Goal: Information Seeking & Learning: Check status

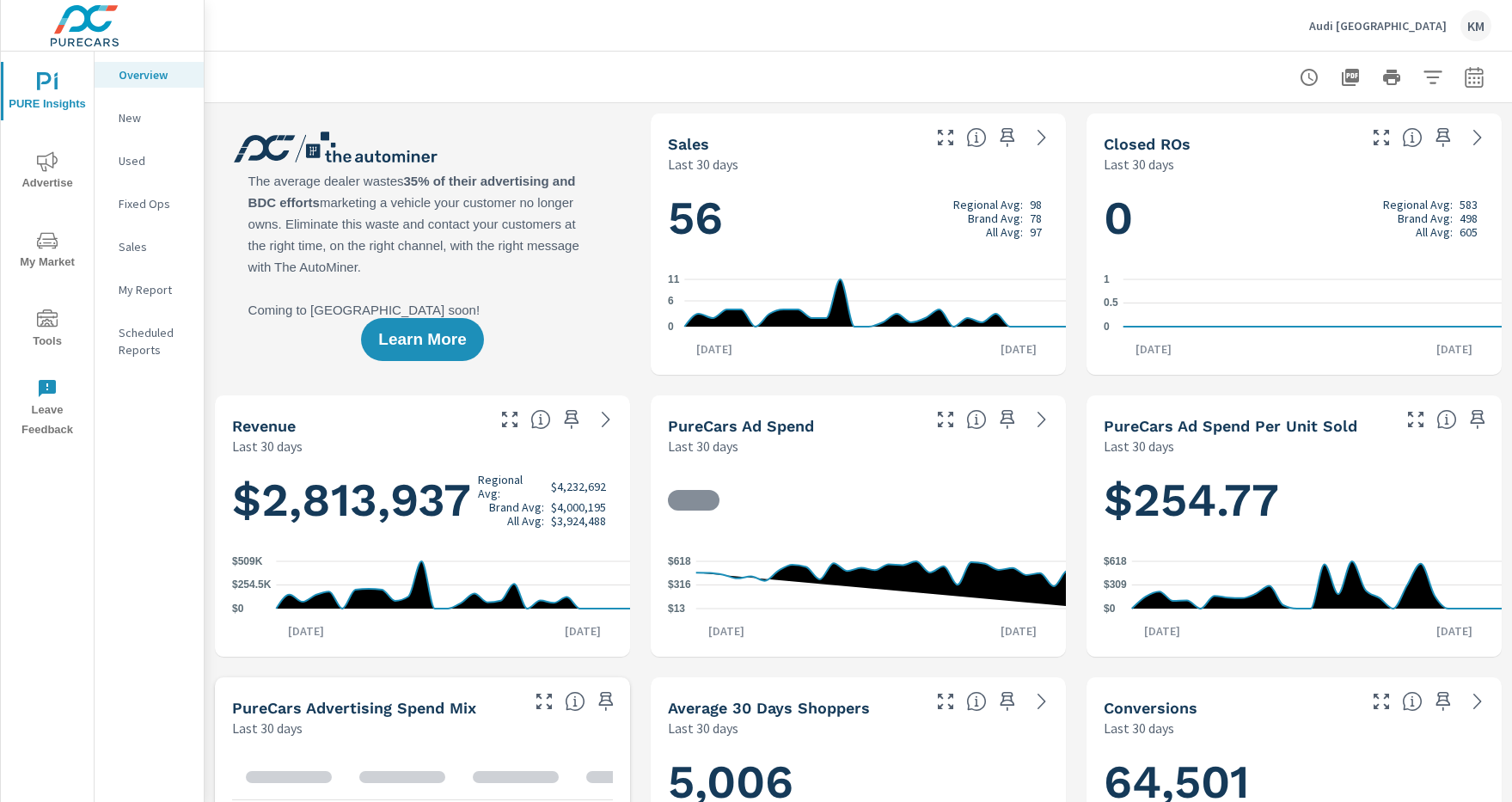
click at [1473, 76] on icon "button" at bounding box center [1473, 79] width 11 height 7
select select "Last 30 days"
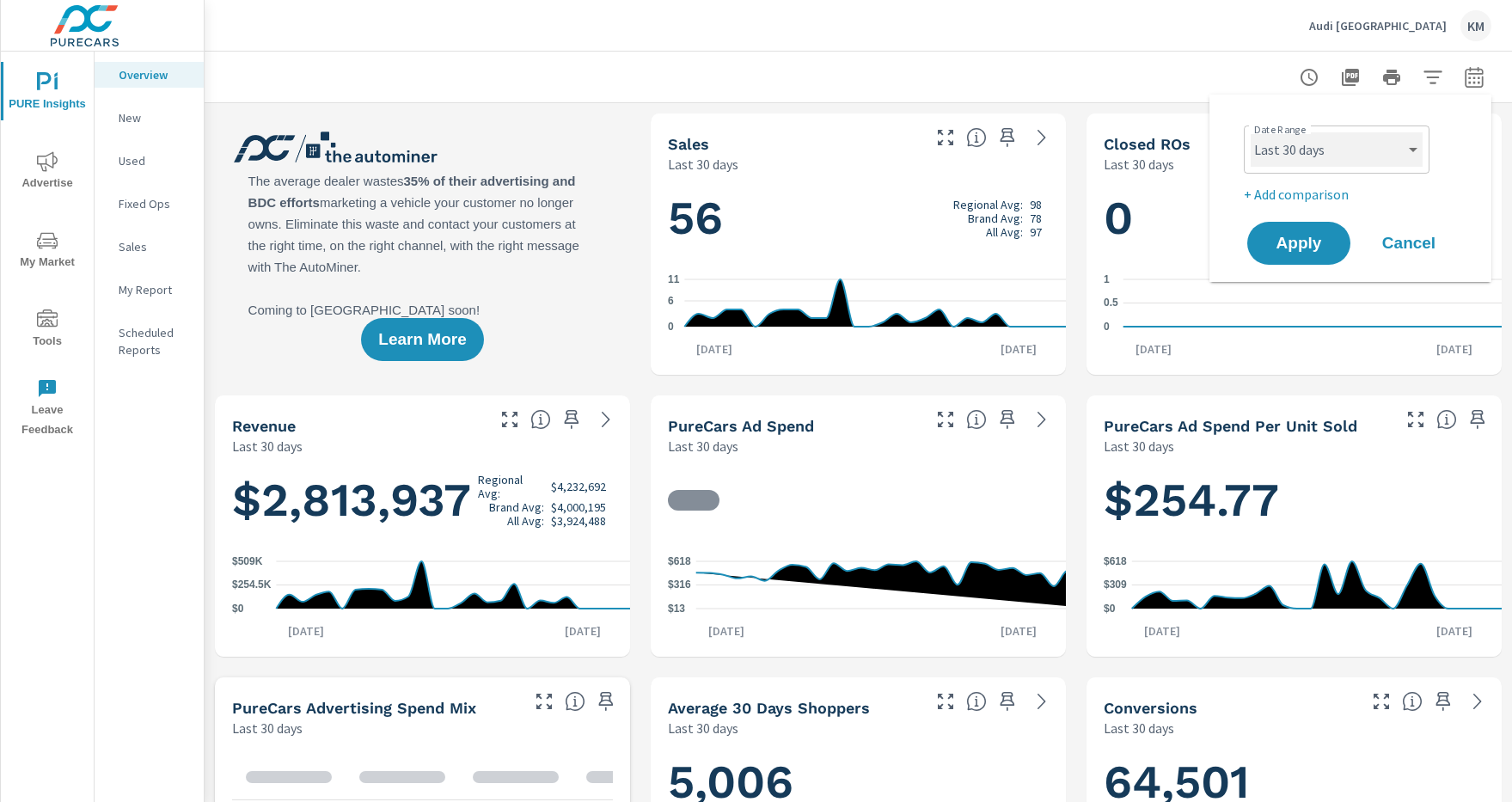
click at [1336, 149] on select "Custom [DATE] Last week Last 7 days Last 14 days Last 30 days Last 45 days Last…" at bounding box center [1335, 149] width 172 height 35
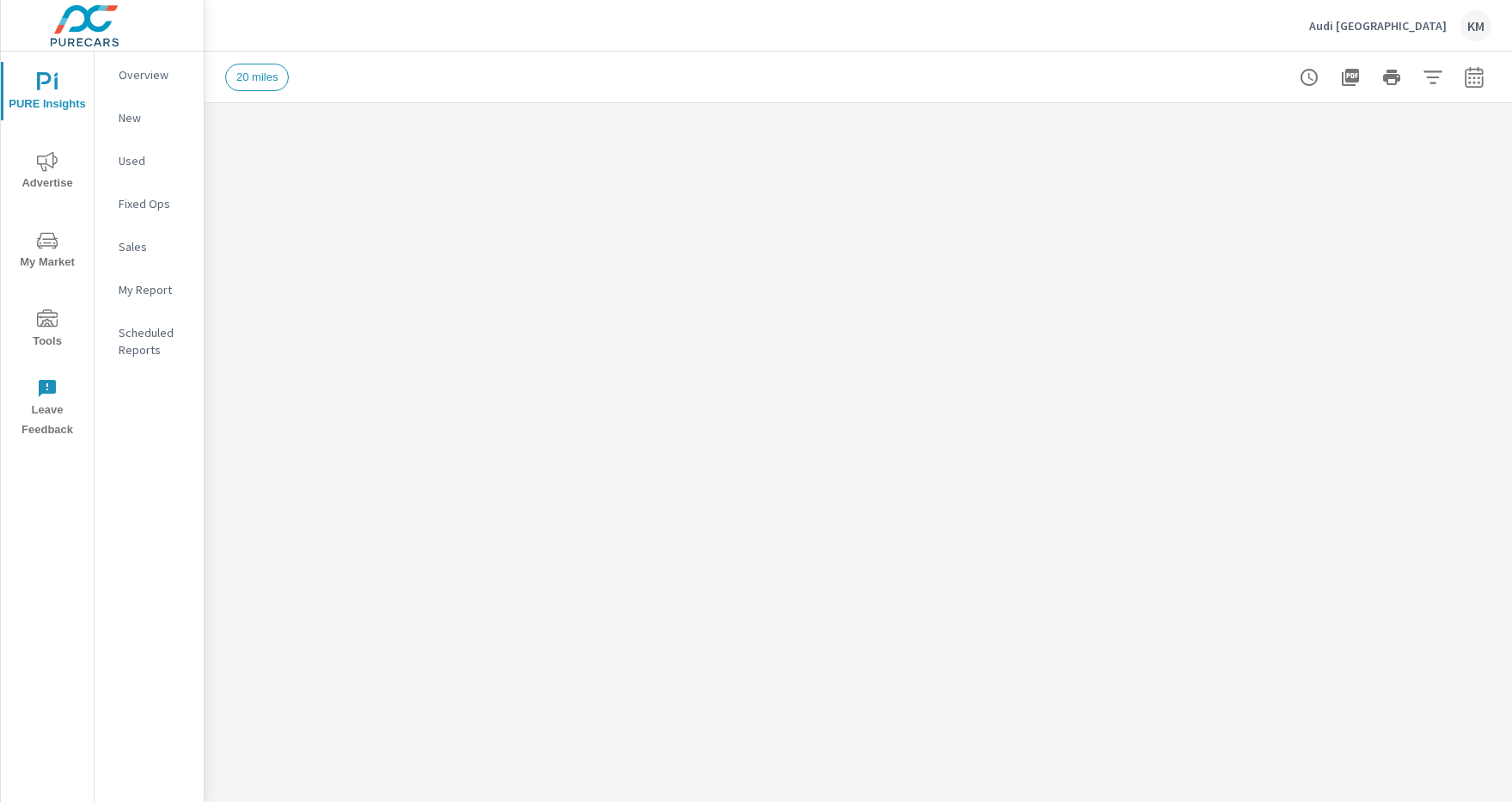
click at [1432, 76] on icon "button" at bounding box center [1431, 77] width 18 height 13
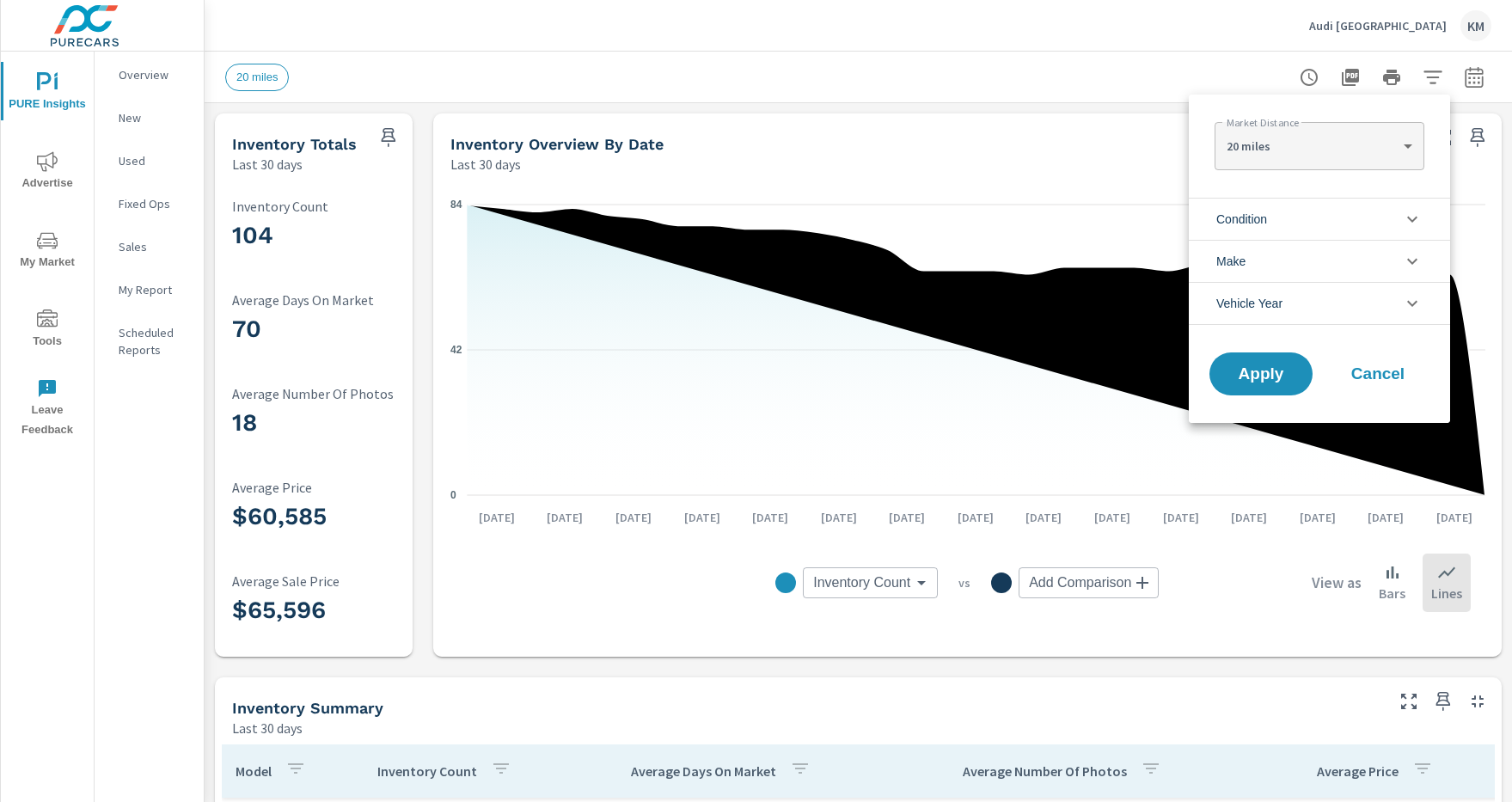
click at [1319, 218] on li "Condition" at bounding box center [1319, 218] width 261 height 42
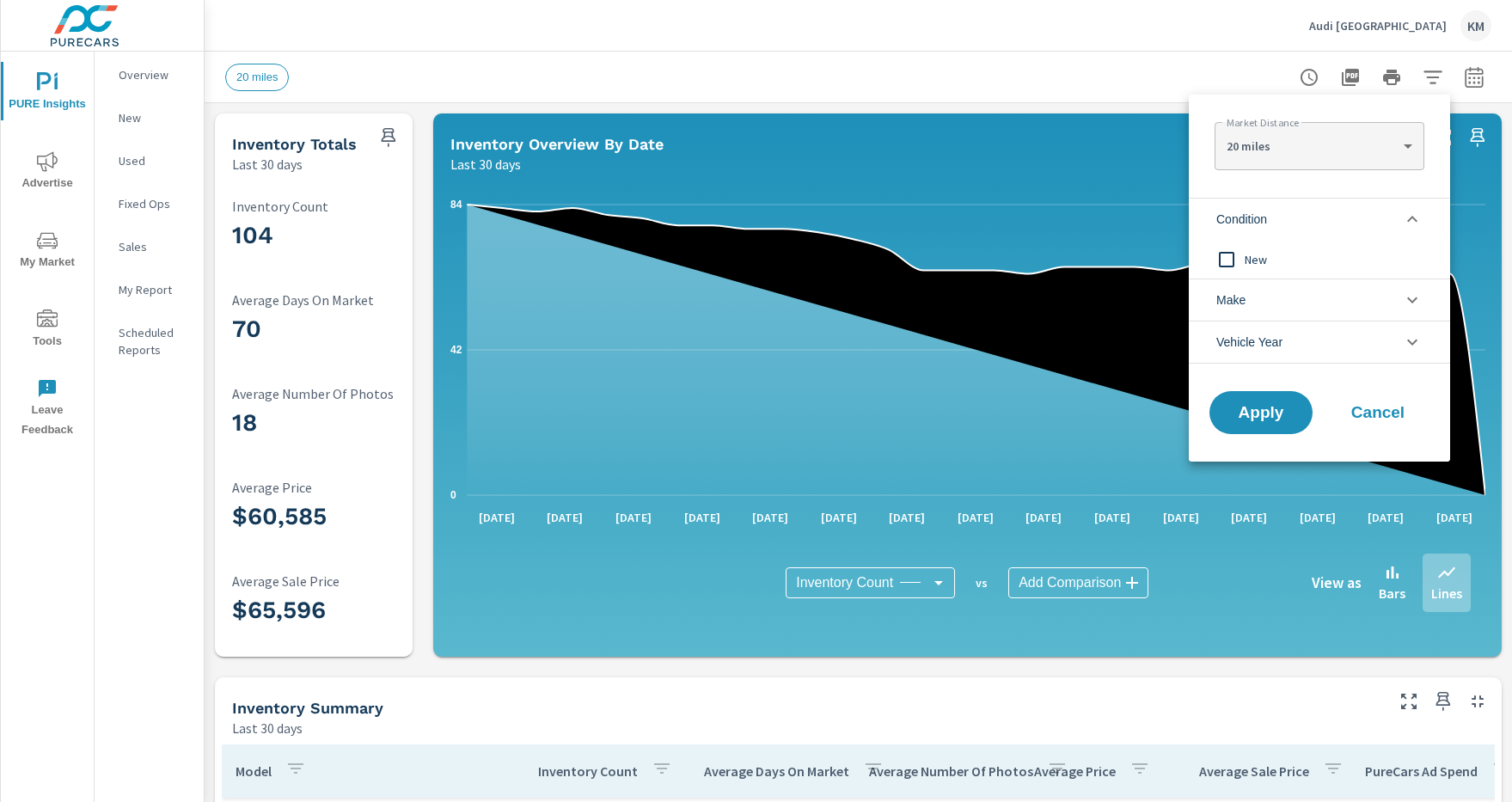
click at [1319, 218] on li "Condition" at bounding box center [1319, 218] width 261 height 42
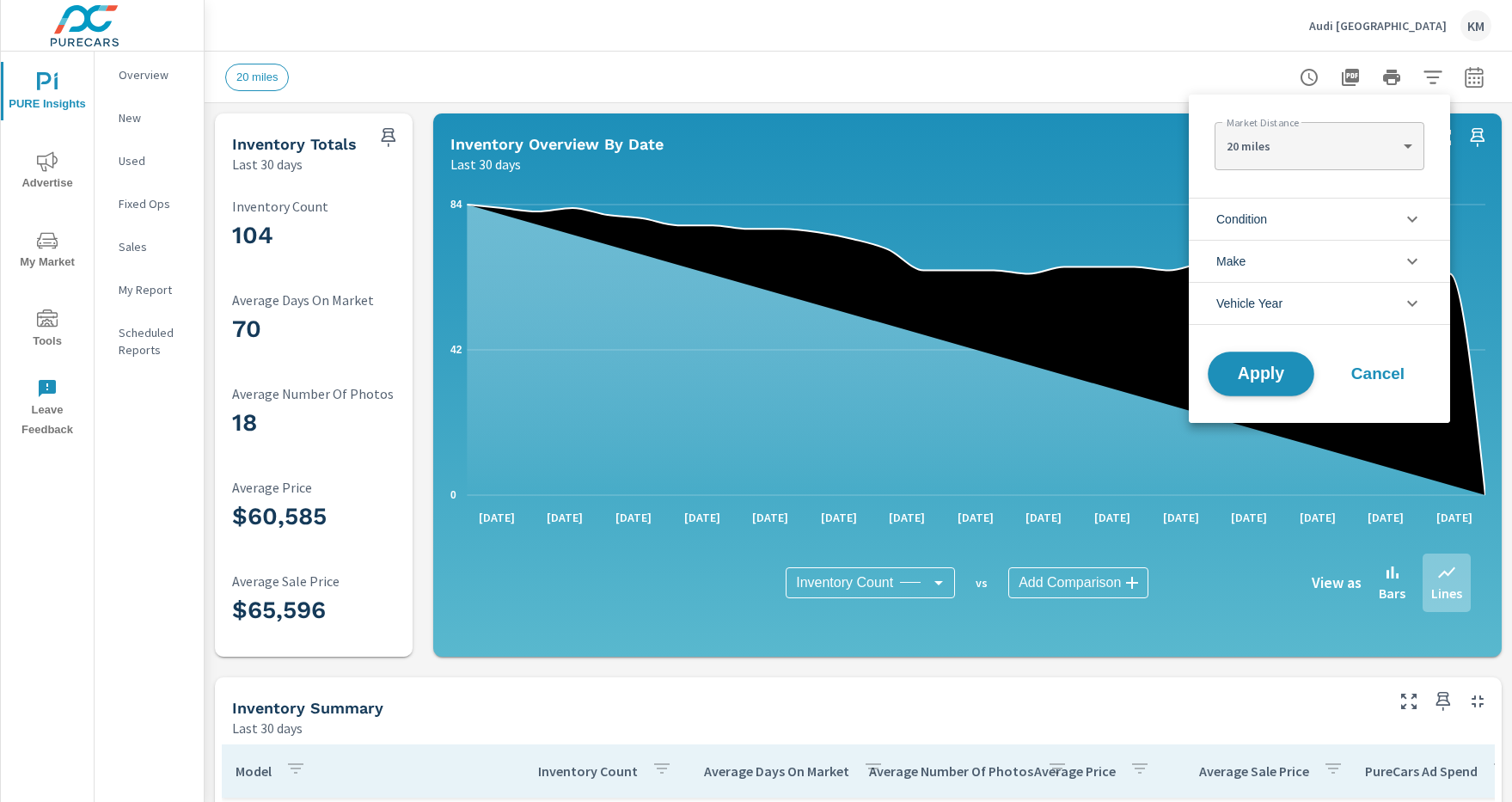
click at [1260, 374] on span "Apply" at bounding box center [1260, 374] width 70 height 16
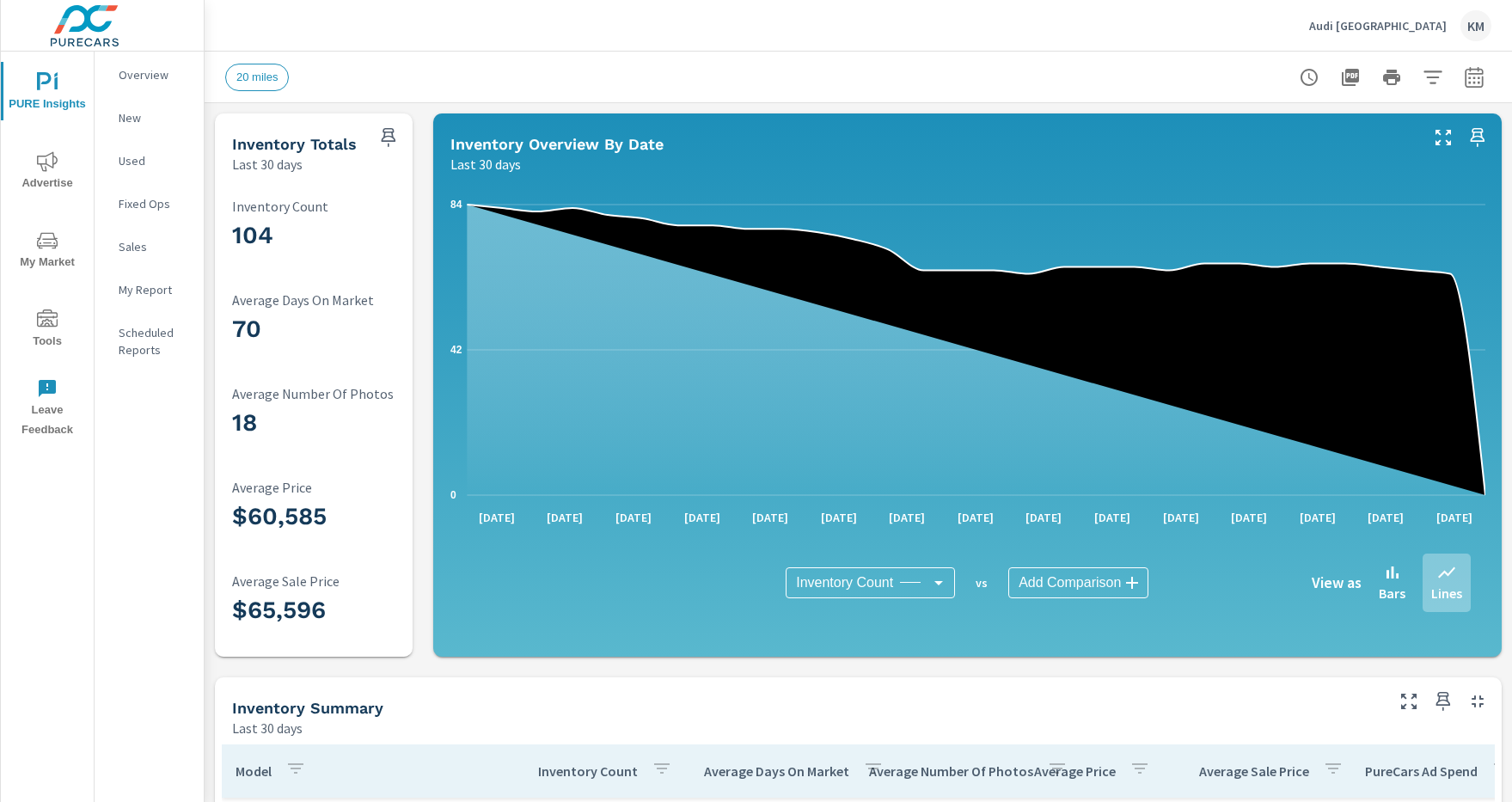
click at [1432, 76] on icon "button" at bounding box center [1431, 77] width 18 height 13
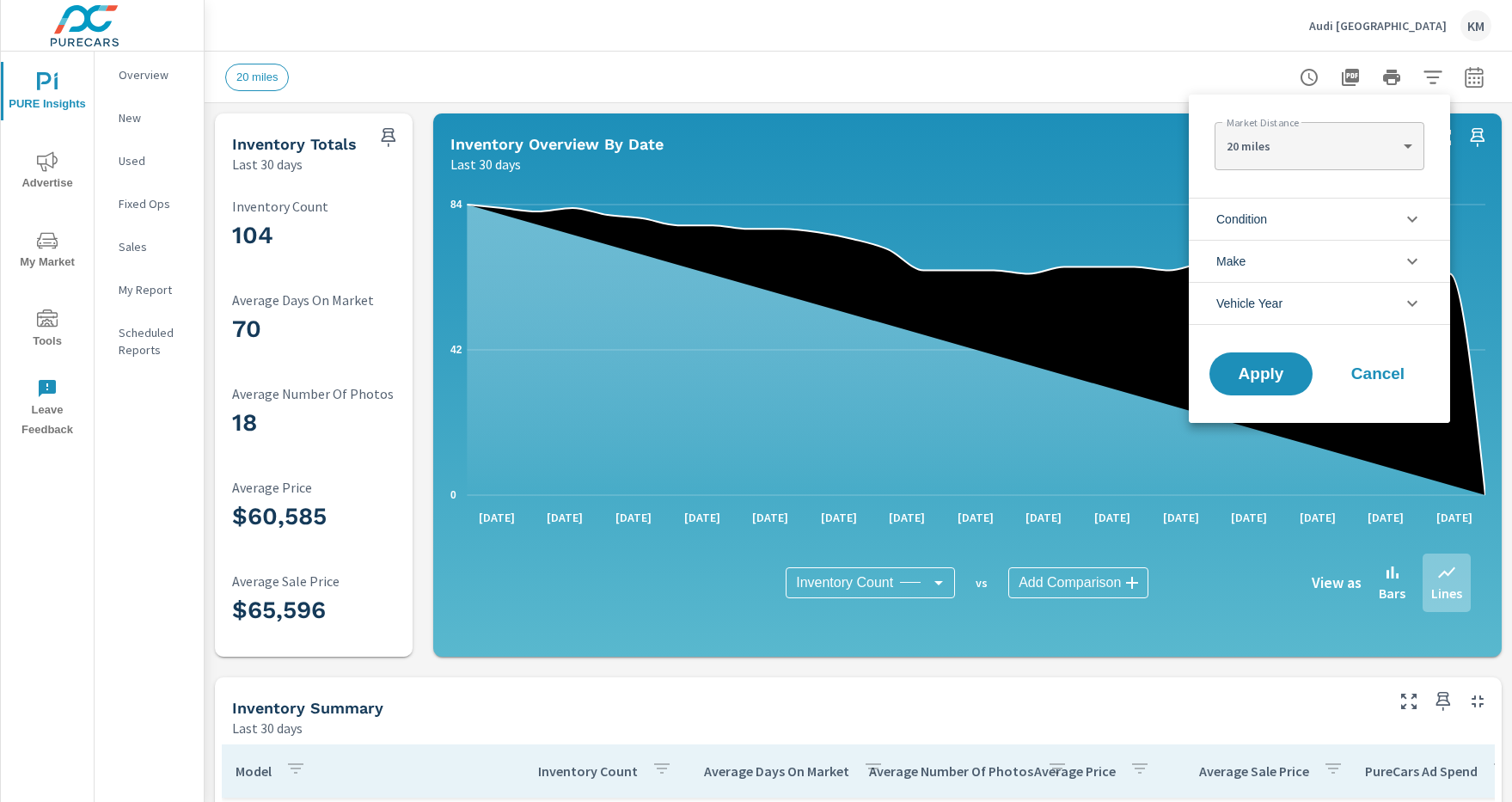
click at [1319, 218] on li "Condition" at bounding box center [1319, 218] width 261 height 42
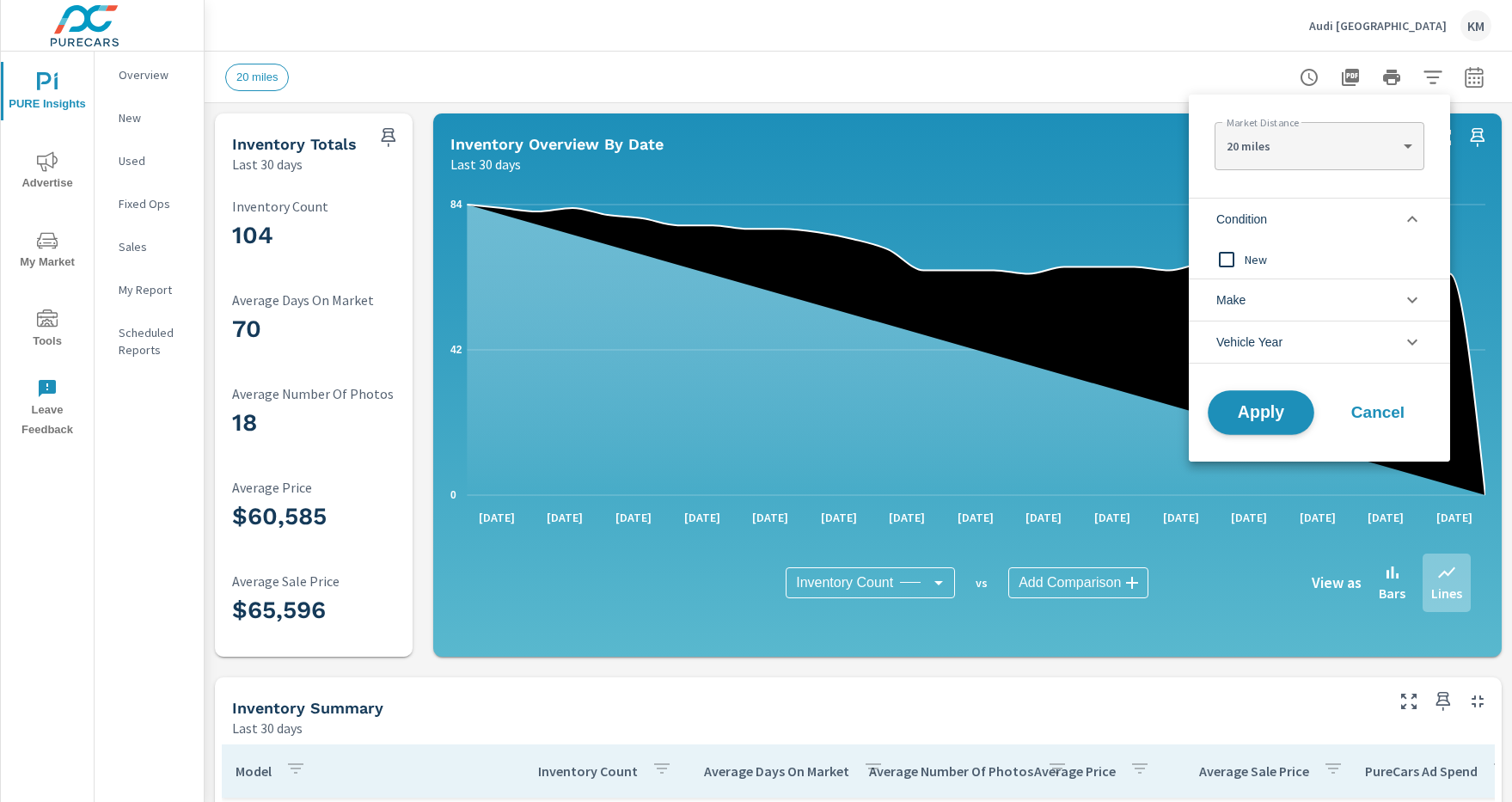
click at [1260, 412] on span "Apply" at bounding box center [1260, 412] width 70 height 16
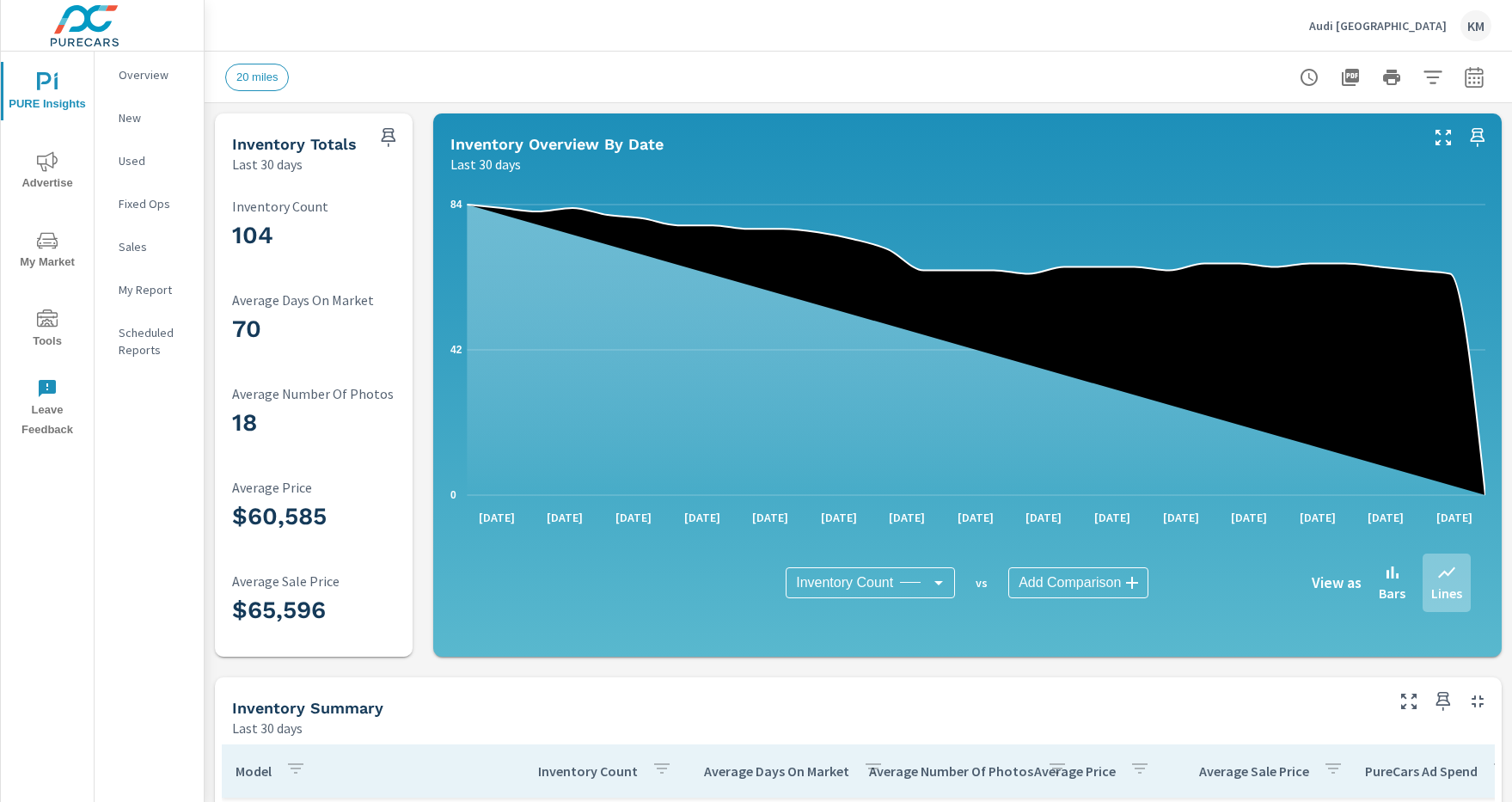
click at [1432, 76] on icon "button" at bounding box center [1431, 77] width 18 height 13
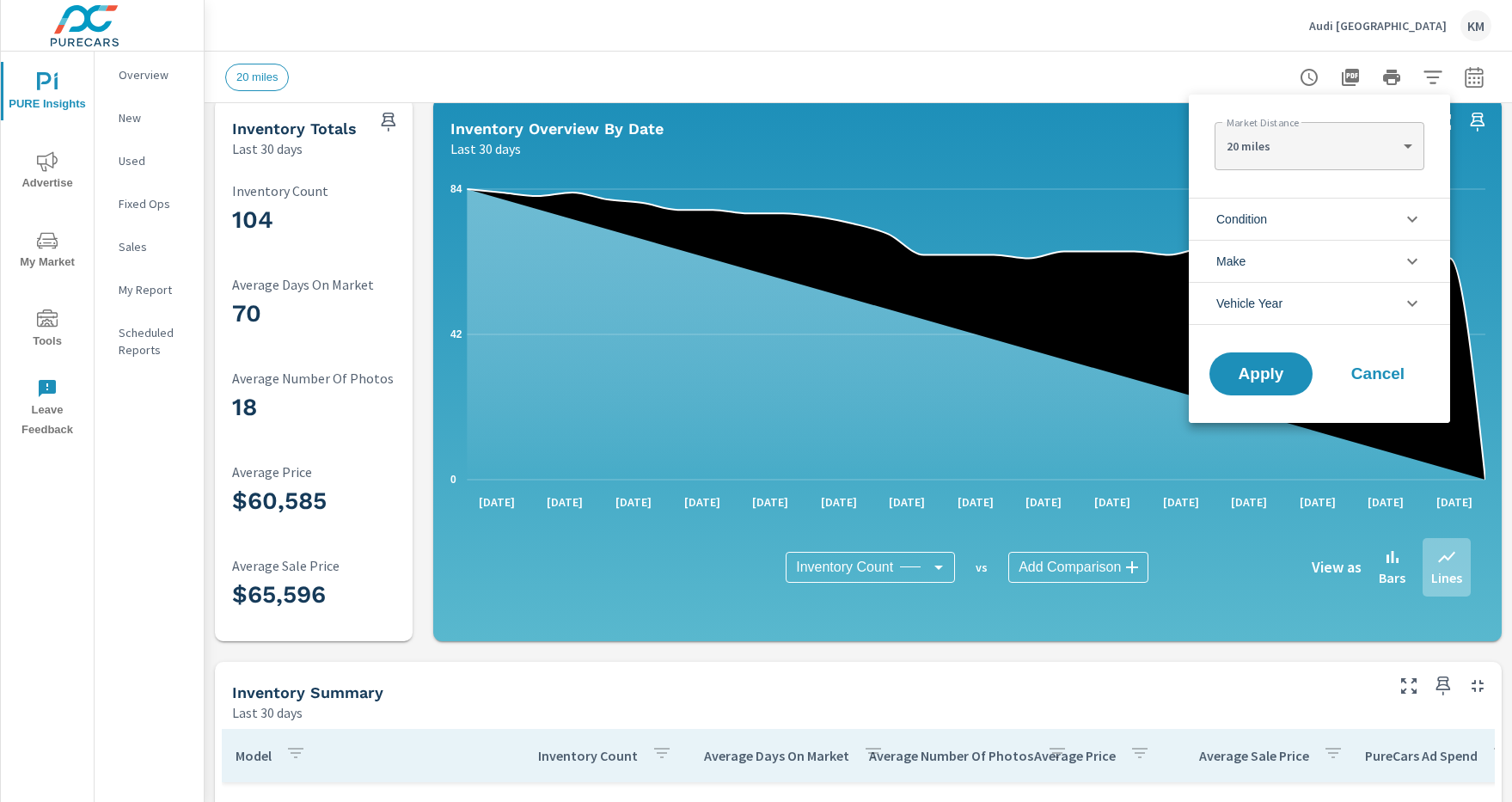
click at [1319, 218] on li "Condition" at bounding box center [1319, 218] width 261 height 42
